Goal: Communication & Community: Answer question/provide support

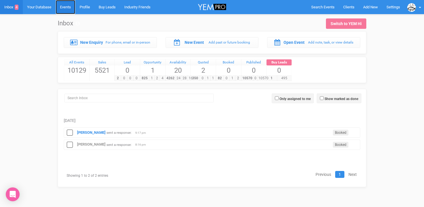
click at [67, 6] on link "Events" at bounding box center [66, 7] width 20 height 14
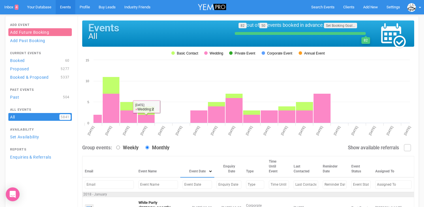
click at [183, 185] on input "text" at bounding box center [197, 185] width 29 height 8
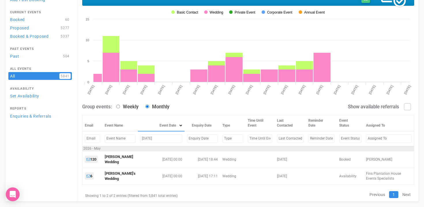
scroll to position [43, 0]
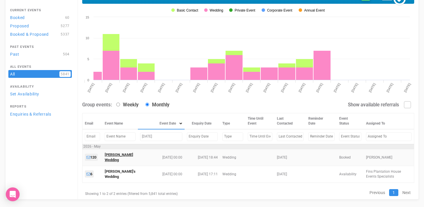
type input "[DATE]"
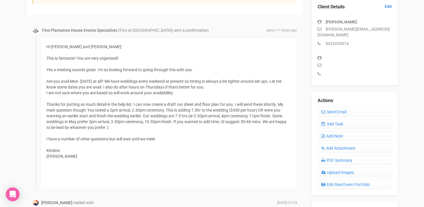
scroll to position [163, 0]
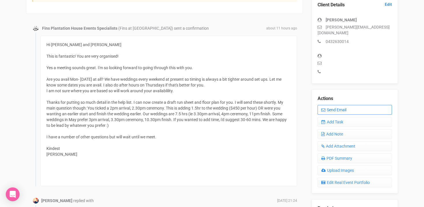
click at [336, 105] on link "Send Email" at bounding box center [355, 110] width 74 height 10
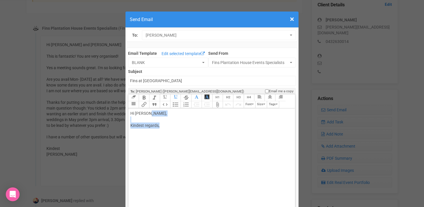
drag, startPoint x: 150, startPoint y: 113, endPoint x: 179, endPoint y: 125, distance: 31.4
click at [179, 125] on div "Hi Brooke Hooiveld, Kindest regards," at bounding box center [210, 125] width 160 height 30
paste trix-editor "Hi Brooke,<br><br>I hope you're having a great weekend.<br><br>Morgan asked me …"
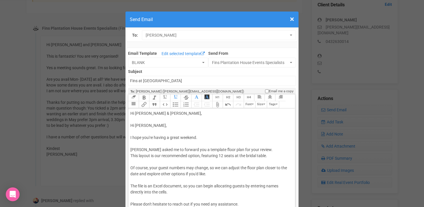
click at [134, 133] on div "Hi Brooke & Rhys, Hi Brooke, I hope you're having a great weekend. Morgan asked…" at bounding box center [210, 167] width 160 height 115
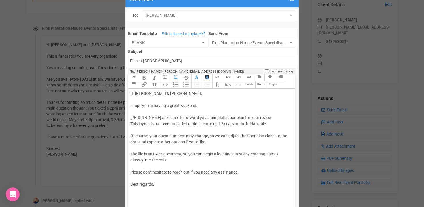
scroll to position [39, 0]
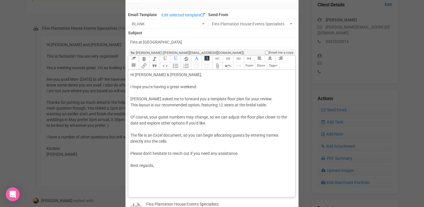
click at [151, 85] on div "Hi Brooke & Rhys, I hope you're having a great weekend. Morgan asked me to forw…" at bounding box center [210, 123] width 160 height 103
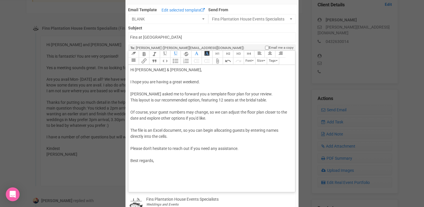
scroll to position [45, 0]
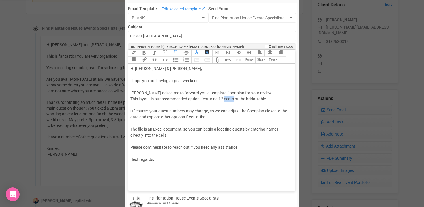
drag, startPoint x: 226, startPoint y: 99, endPoint x: 235, endPoint y: 99, distance: 8.9
click at [235, 99] on div "Hi Brooke & Rhys, I hope you are having a great weekend. Morgan asked me to for…" at bounding box center [210, 117] width 160 height 103
click at [201, 100] on div "Hi Brooke & Rhys, I hope you are having a great weekend. Morgan asked me to for…" at bounding box center [210, 117] width 160 height 103
drag, startPoint x: 208, startPoint y: 100, endPoint x: 260, endPoint y: 100, distance: 51.9
click at [260, 100] on div "Hi Brooke & Rhys, I hope you are having a great weekend. Morgan asked me to for…" at bounding box center [210, 117] width 160 height 103
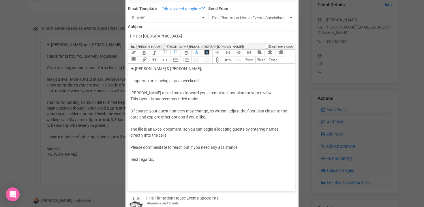
scroll to position [64, 0]
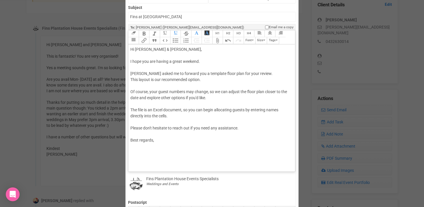
click at [196, 98] on div "Hi Brooke & Rhys, I hope you are having a great weekend. Morgan asked me to for…" at bounding box center [210, 97] width 160 height 103
drag, startPoint x: 139, startPoint y: 98, endPoint x: 224, endPoint y: 98, distance: 84.5
click at [224, 98] on div "Hi Brooke & Rhys, I hope you are having a great weekend. Morgan asked me to for…" at bounding box center [210, 97] width 160 height 103
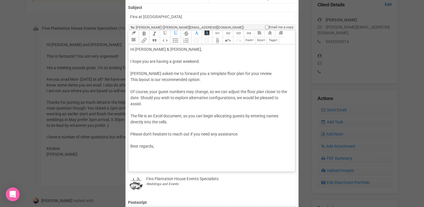
click at [184, 117] on div "Hi Brooke & Rhys, I hope you are having a great weekend. Morgan asked me to for…" at bounding box center [210, 100] width 160 height 109
click at [219, 134] on div "Hi Brooke & Rhys, I hope you are having a great weekend. Morgan asked me to for…" at bounding box center [210, 100] width 160 height 109
drag, startPoint x: 203, startPoint y: 134, endPoint x: 238, endPoint y: 135, distance: 35.5
click at [238, 135] on div "Hi Brooke & Rhys, I hope you are having a great weekend. Morgan asked me to for…" at bounding box center [210, 100] width 160 height 109
drag, startPoint x: 141, startPoint y: 147, endPoint x: 132, endPoint y: 146, distance: 9.2
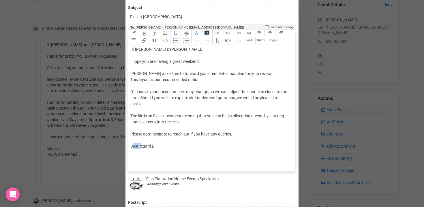
click at [132, 146] on div "Hi Brooke & Rhys, I hope you are having a great weekend. Morgan asked me to for…" at bounding box center [210, 100] width 160 height 109
click at [152, 147] on div "Hi Brooke & Rhys, I hope you are having a great weekend. Morgan asked me to for…" at bounding box center [210, 100] width 160 height 109
type trix-editor "<div>Hi Brooke &amp; Rhys,<br><br>I hope you are having a great weekend.<br><br…"
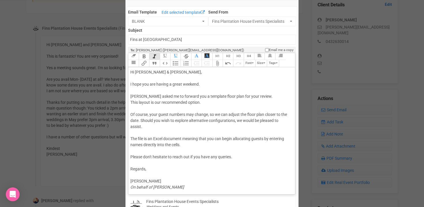
scroll to position [33, 0]
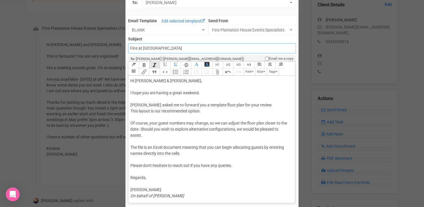
click at [130, 49] on input "Fins at plantation house" at bounding box center [212, 48] width 168 height 10
type input "Fins at Plantation House - Floor Plan template"
click at [138, 119] on div "Hi Brooke & Rhys, I hope you are having a great weekend. Morgan asked me to for…" at bounding box center [210, 141] width 160 height 127
click at [219, 70] on button "Attach Files" at bounding box center [217, 72] width 10 height 7
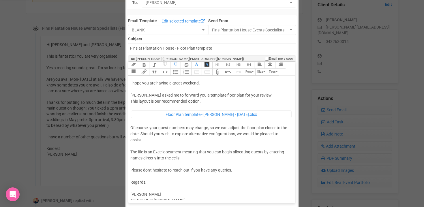
scroll to position [11, 0]
drag, startPoint x: 210, startPoint y: 127, endPoint x: 214, endPoint y: 127, distance: 4.3
click at [214, 127] on div "Hi Brooke & Rhys, I hope you are having a great weekend. Morgan asked me to for…" at bounding box center [210, 138] width 160 height 142
click at [220, 126] on div "Hi Brooke & Rhys, I hope you are having a great weekend. Morgan asked me to for…" at bounding box center [210, 138] width 160 height 142
click at [236, 126] on div "Hi Brooke & Rhys, I hope you are having a great weekend. Morgan asked me to for…" at bounding box center [210, 138] width 160 height 142
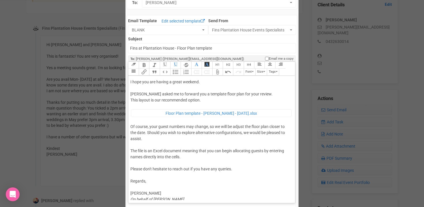
click at [245, 127] on div "Hi Brooke & Rhys, I hope you are having a great weekend. Morgan asked me to for…" at bounding box center [210, 138] width 160 height 142
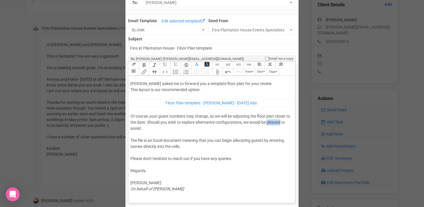
drag, startPoint x: 272, startPoint y: 123, endPoint x: 285, endPoint y: 122, distance: 13.3
click at [285, 122] on div "Hi Brooke & Rhys, I hope you are having a great weekend. Morgan asked me to for…" at bounding box center [210, 128] width 160 height 142
type trix-editor "<div>Hi Brooke &amp; Rhys,<br><br>I hope you are having a great weekend.<br><br…"
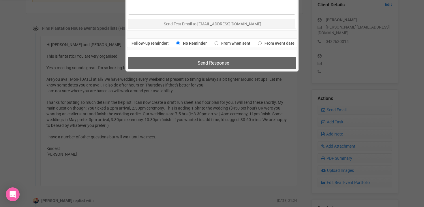
scroll to position [421, 0]
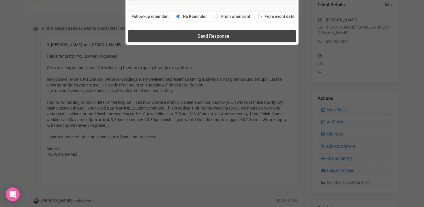
click at [195, 35] on button "Send Response" at bounding box center [212, 36] width 168 height 12
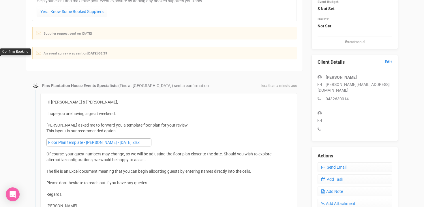
scroll to position [81, 0]
